Goal: Task Accomplishment & Management: Manage account settings

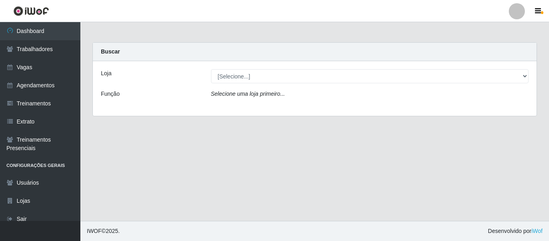
click at [517, 11] on div at bounding box center [517, 11] width 16 height 16
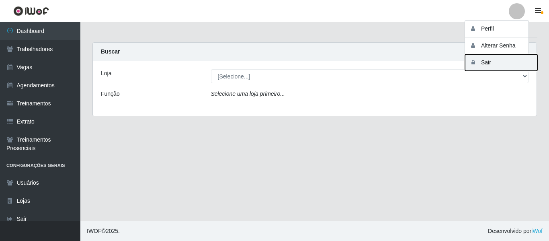
click at [498, 62] on button "Sair" at bounding box center [501, 62] width 72 height 16
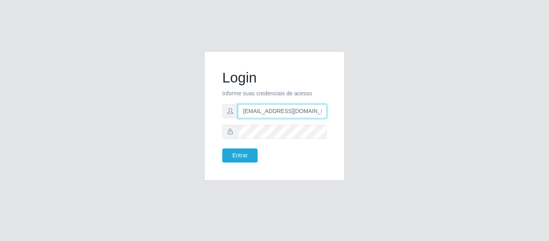
drag, startPoint x: 319, startPoint y: 111, endPoint x: 194, endPoint y: 110, distance: 125.0
click at [194, 110] on div "Login Informe suas credenciais de acesso [EMAIL_ADDRESS][DOMAIN_NAME] Entrar" at bounding box center [274, 120] width 458 height 139
type input "camila@saullus"
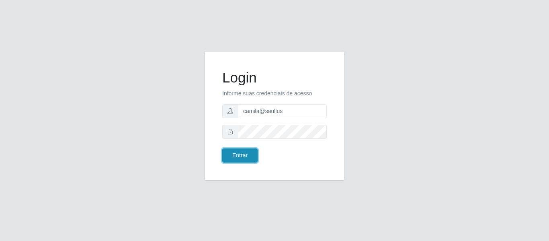
click at [237, 160] on button "Entrar" at bounding box center [239, 155] width 35 height 14
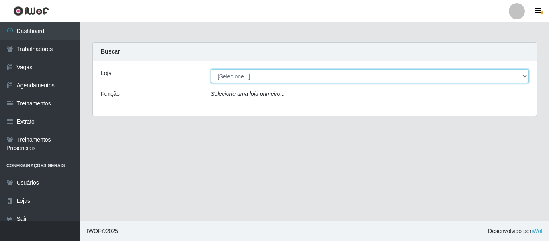
click at [229, 74] on select "[Selecione...] Saullus Supermercados" at bounding box center [370, 76] width 318 height 14
select select "423"
click at [211, 69] on select "[Selecione...] Saullus Supermercados" at bounding box center [370, 76] width 318 height 14
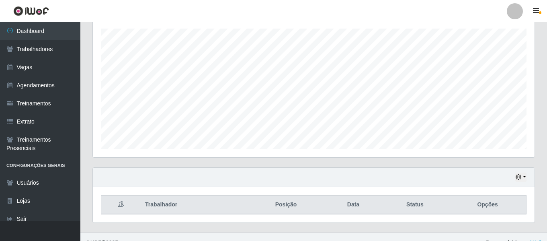
scroll to position [150, 0]
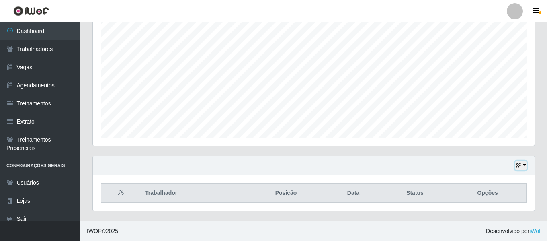
click at [519, 167] on icon "button" at bounding box center [519, 165] width 6 height 6
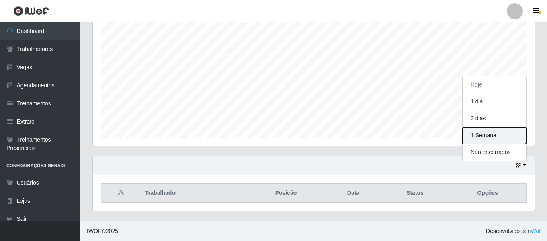
click at [501, 140] on button "1 Semana" at bounding box center [495, 135] width 64 height 17
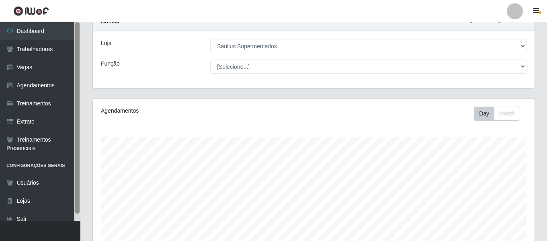
scroll to position [0, 0]
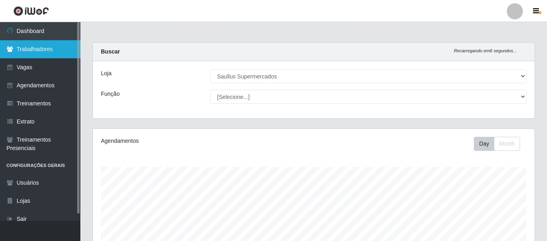
click at [56, 56] on link "Trabalhadores" at bounding box center [40, 49] width 80 height 18
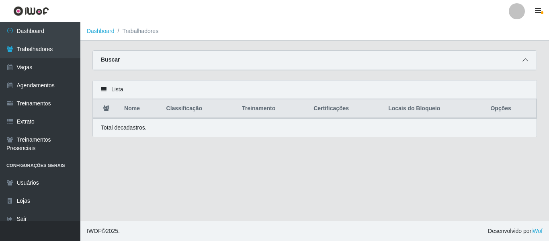
click at [522, 59] on span at bounding box center [526, 59] width 10 height 9
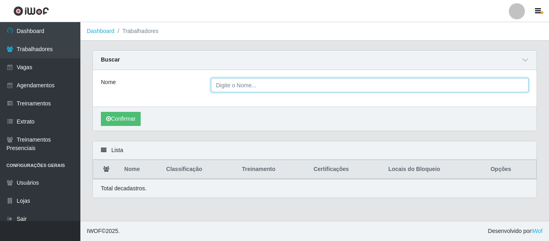
click at [298, 90] on input "Nome" at bounding box center [370, 85] width 318 height 14
type input "Veralice"
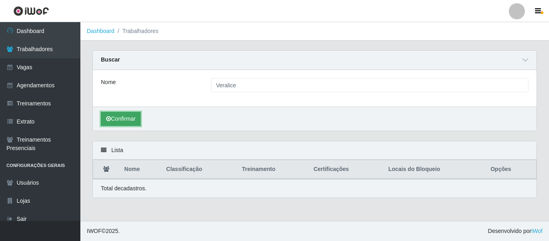
click at [133, 125] on button "Confirmar" at bounding box center [121, 119] width 40 height 14
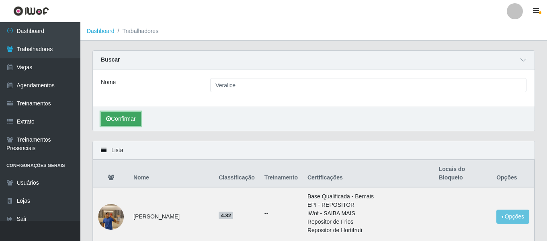
click at [126, 117] on button "Confirmar" at bounding box center [121, 119] width 40 height 14
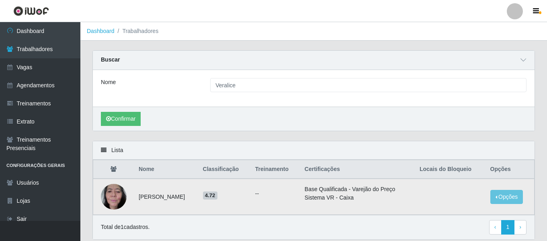
click at [112, 198] on img at bounding box center [114, 196] width 26 height 34
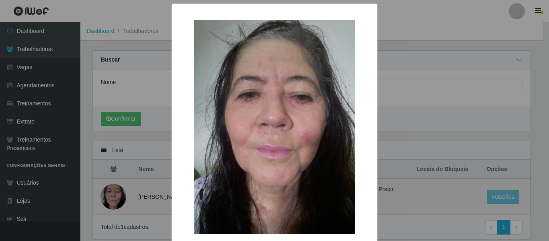
click at [112, 198] on div "× OK Cancel" at bounding box center [274, 120] width 549 height 241
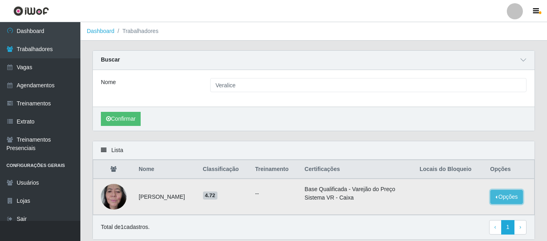
click at [510, 193] on button "Opções" at bounding box center [506, 197] width 33 height 14
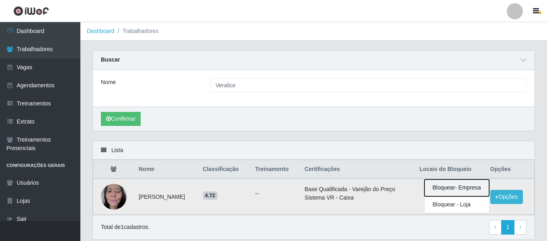
click at [477, 188] on button "Bloquear - Empresa" at bounding box center [457, 187] width 65 height 17
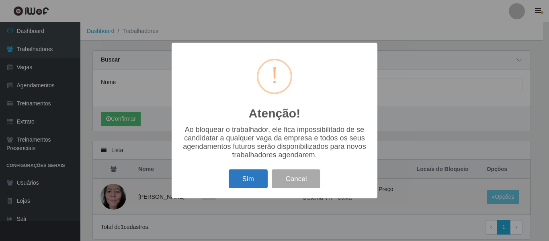
click at [254, 184] on button "Sim" at bounding box center [248, 178] width 39 height 19
